Goal: Navigation & Orientation: Find specific page/section

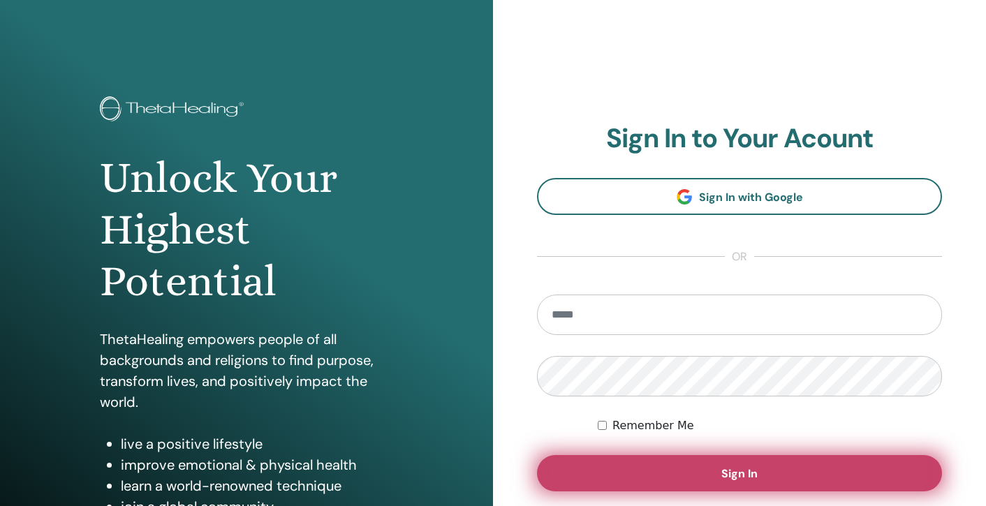
type input "**********"
click at [733, 482] on button "Sign In" at bounding box center [739, 473] width 405 height 36
